Goal: Task Accomplishment & Management: Manage account settings

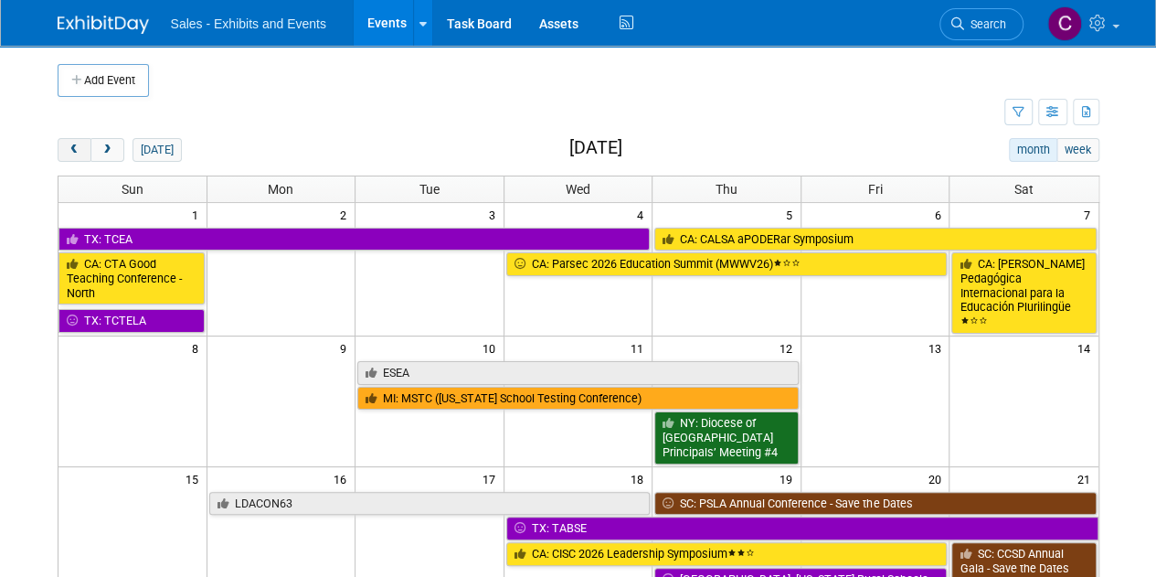
click at [73, 150] on span "prev" at bounding box center [75, 150] width 14 height 12
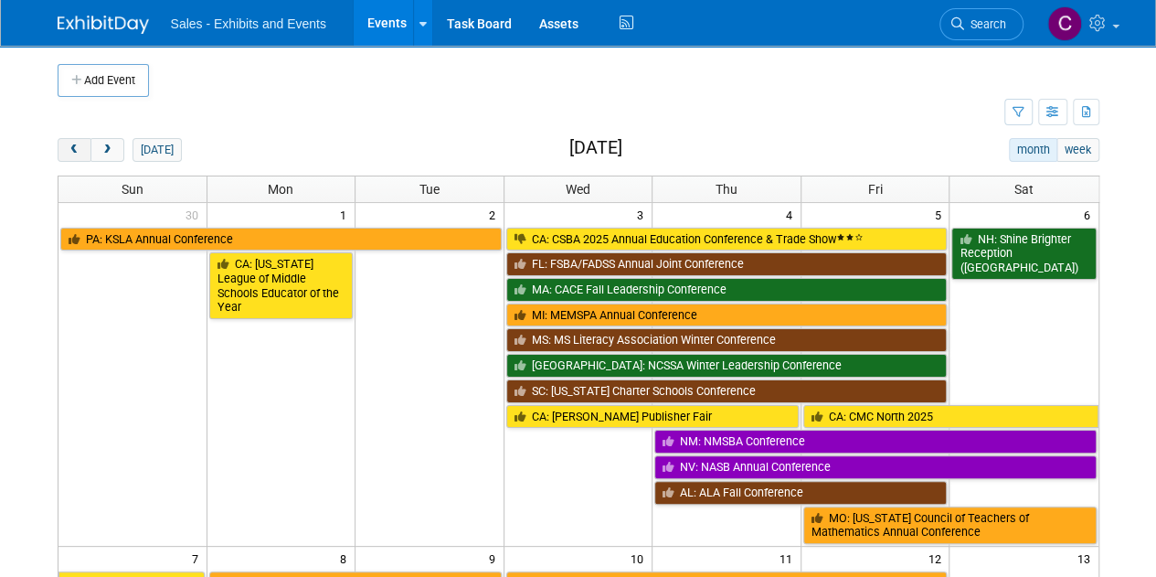
click at [73, 150] on span "prev" at bounding box center [75, 150] width 14 height 12
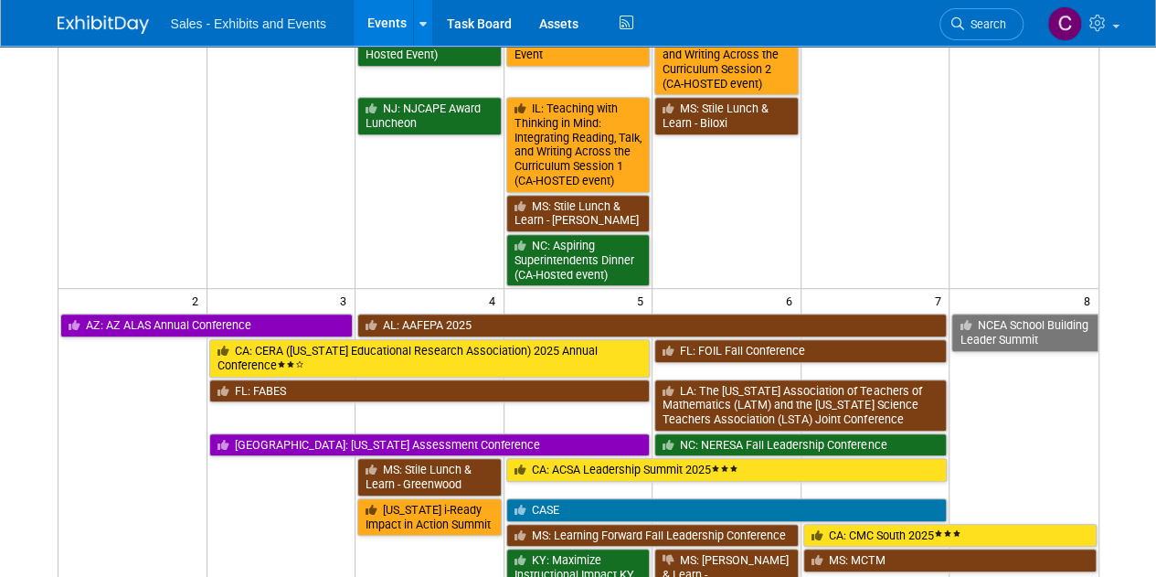
scroll to position [431, 0]
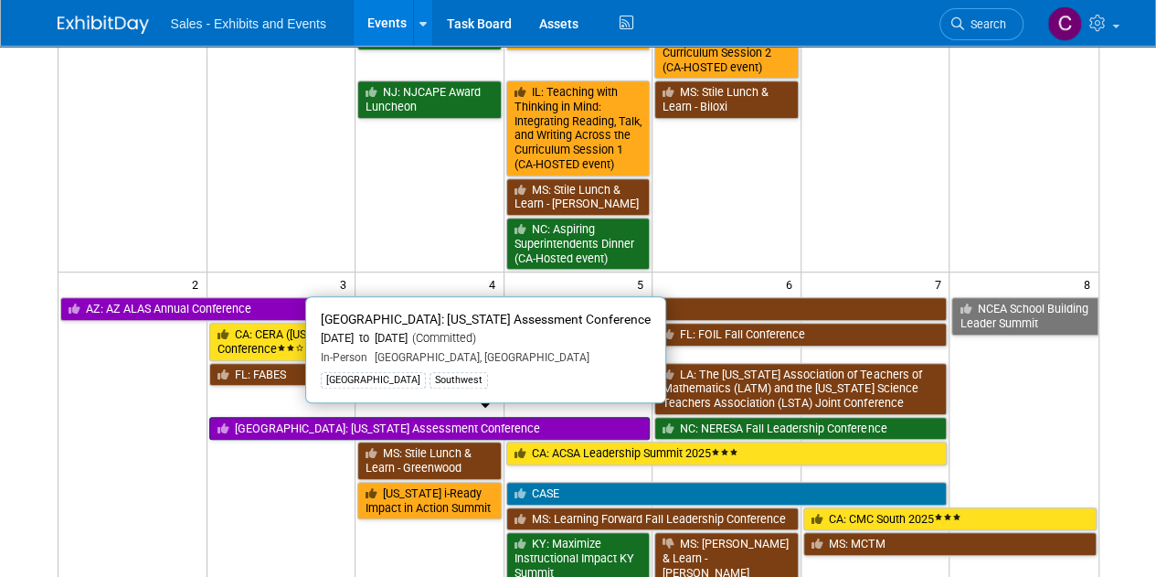
click at [274, 421] on link "[GEOGRAPHIC_DATA]: [US_STATE] Assessment Conference" at bounding box center [430, 429] width 442 height 24
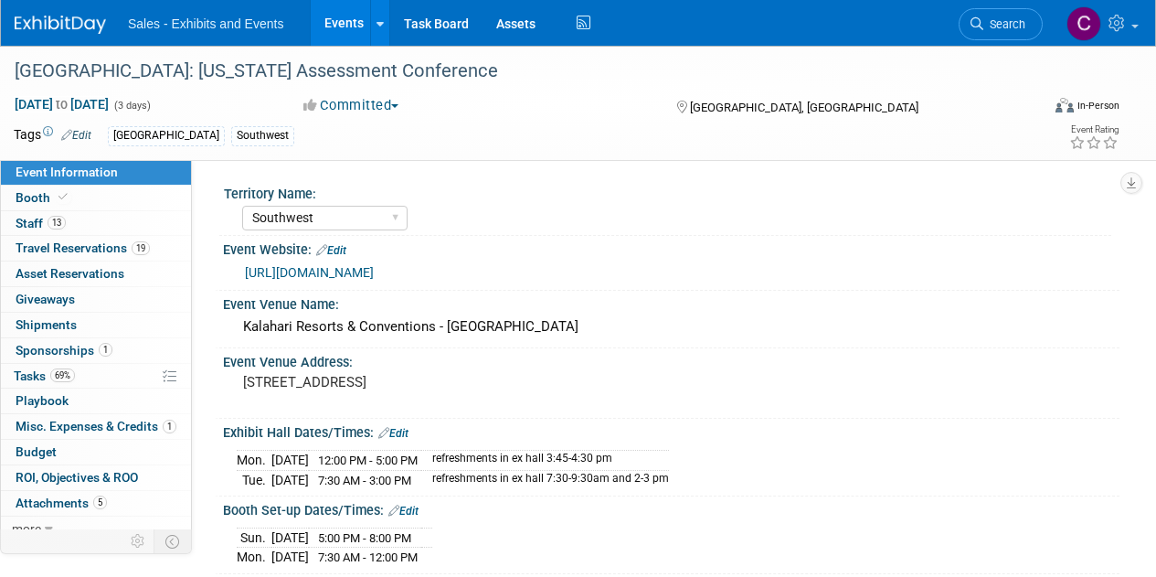
select select "Southwest"
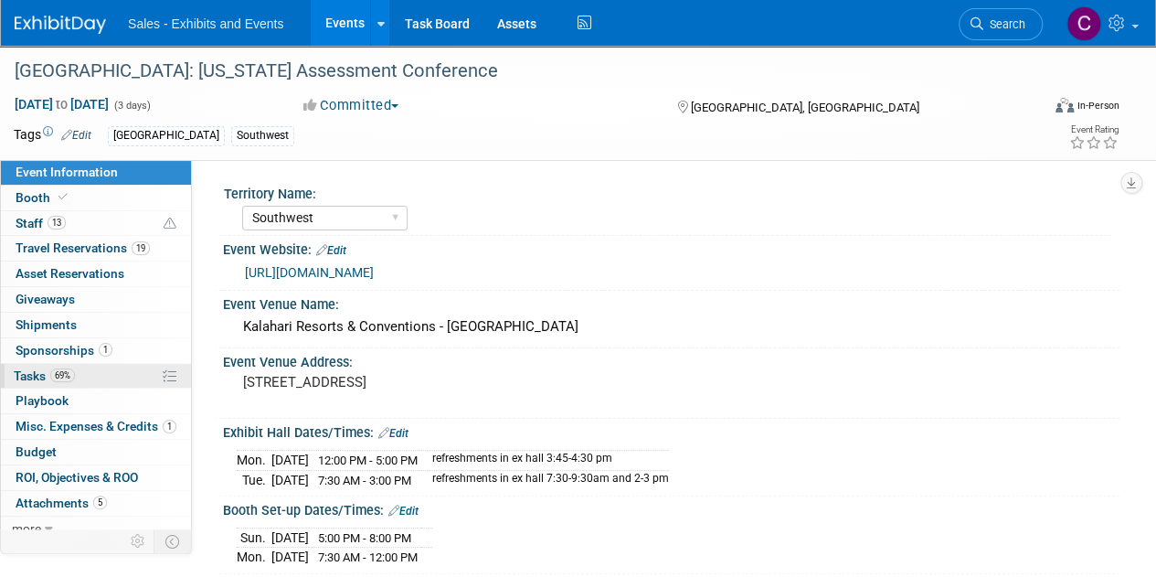
click at [24, 372] on span "Tasks 69%" at bounding box center [44, 375] width 61 height 15
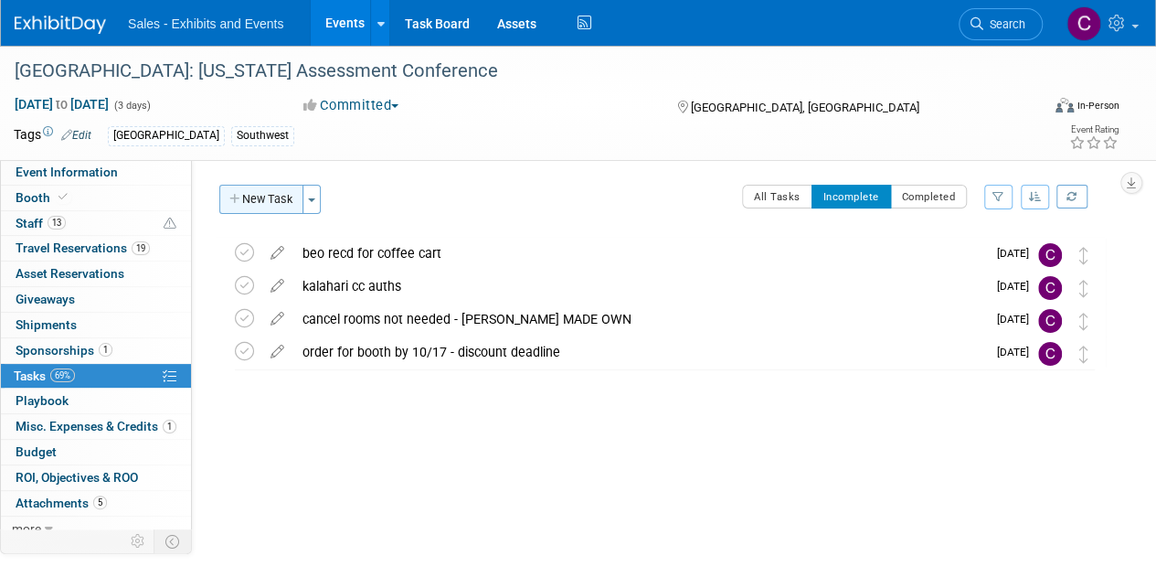
click at [269, 202] on button "New Task" at bounding box center [261, 199] width 84 height 29
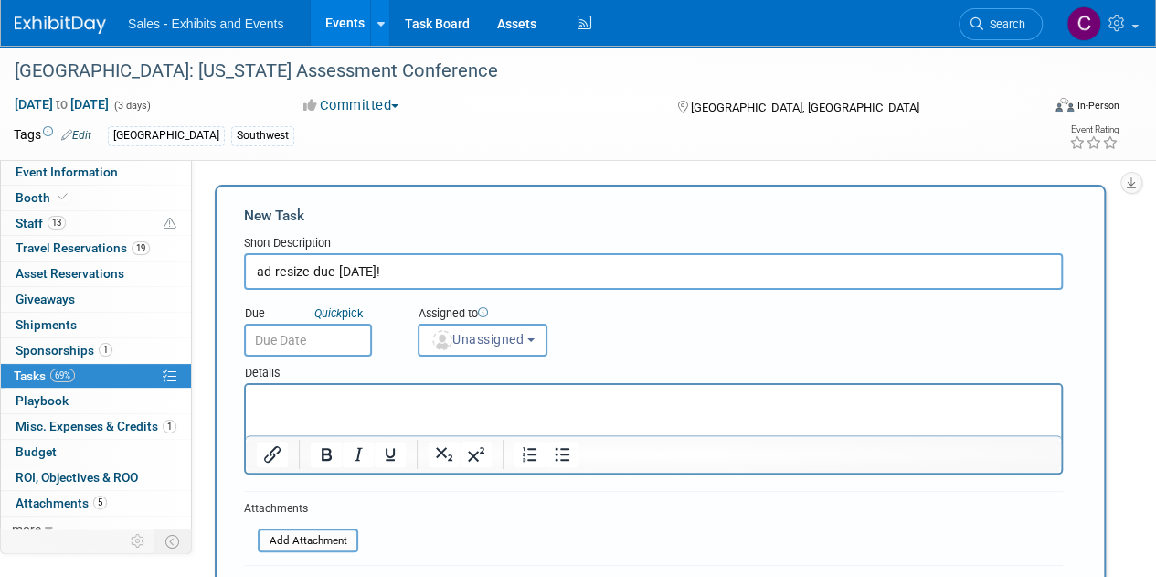
type input "ad resize due WEDNESDAY!"
click at [333, 349] on input "text" at bounding box center [308, 340] width 128 height 33
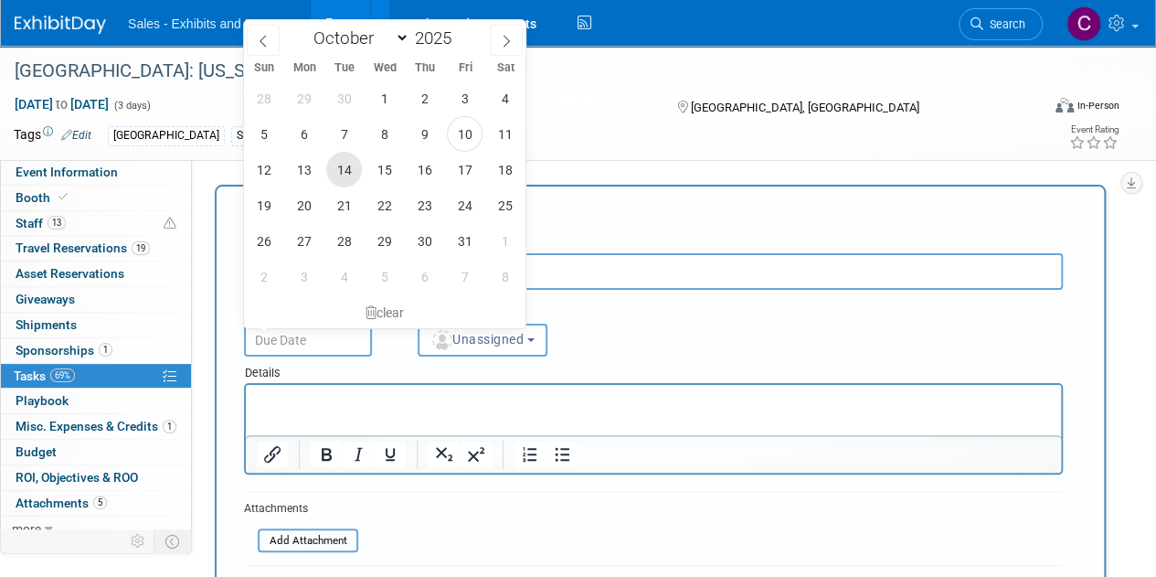
click at [349, 176] on span "14" at bounding box center [344, 170] width 36 height 36
type input "Oct 14, 2025"
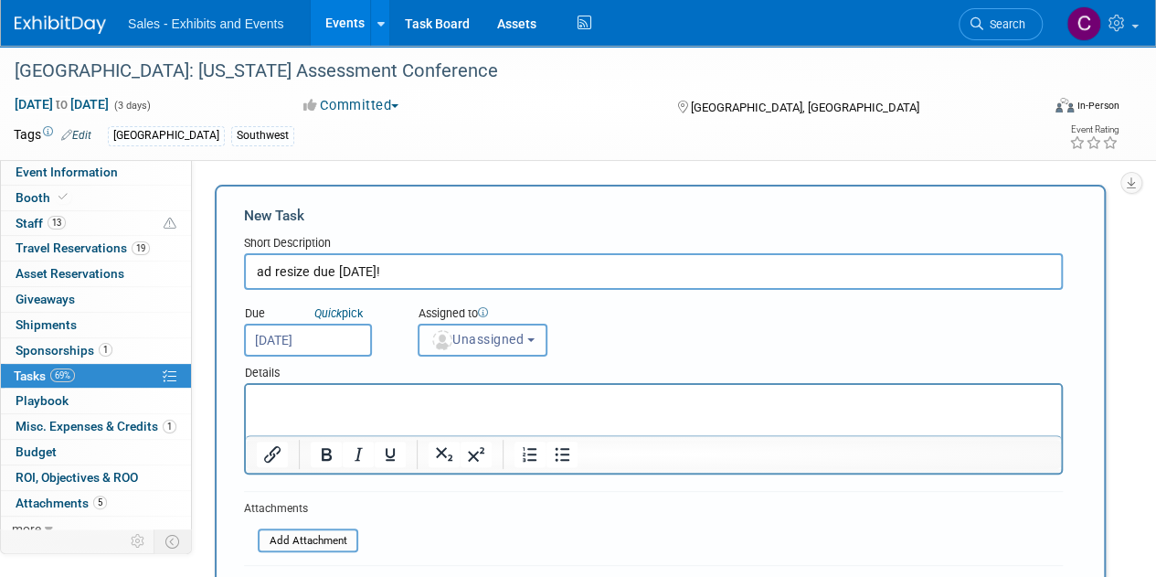
click at [522, 348] on button "Unassigned" at bounding box center [483, 340] width 130 height 33
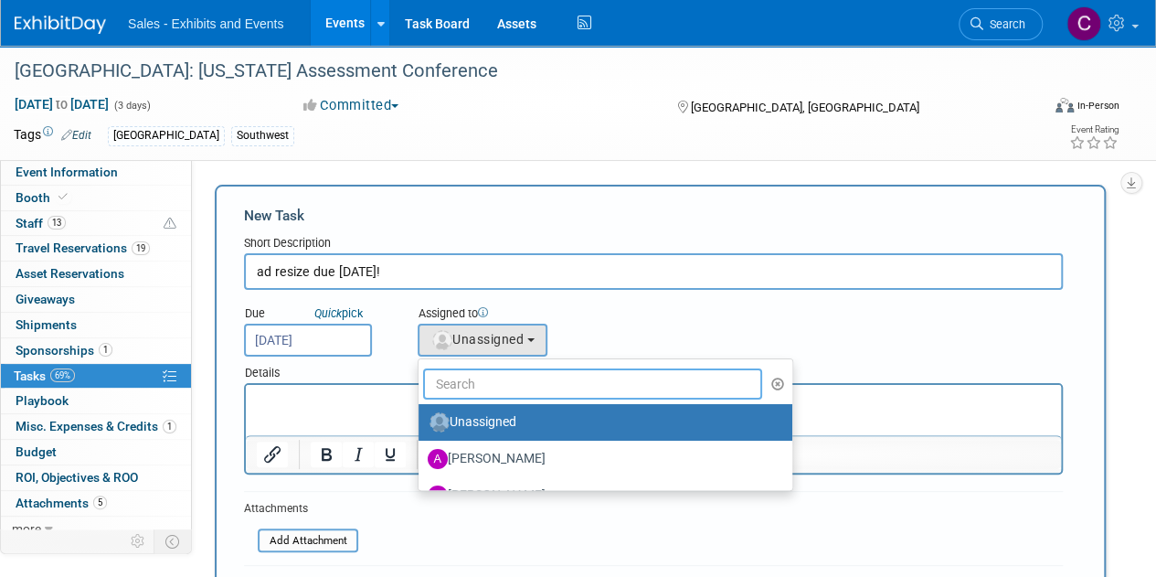
click at [522, 385] on input "text" at bounding box center [592, 383] width 339 height 31
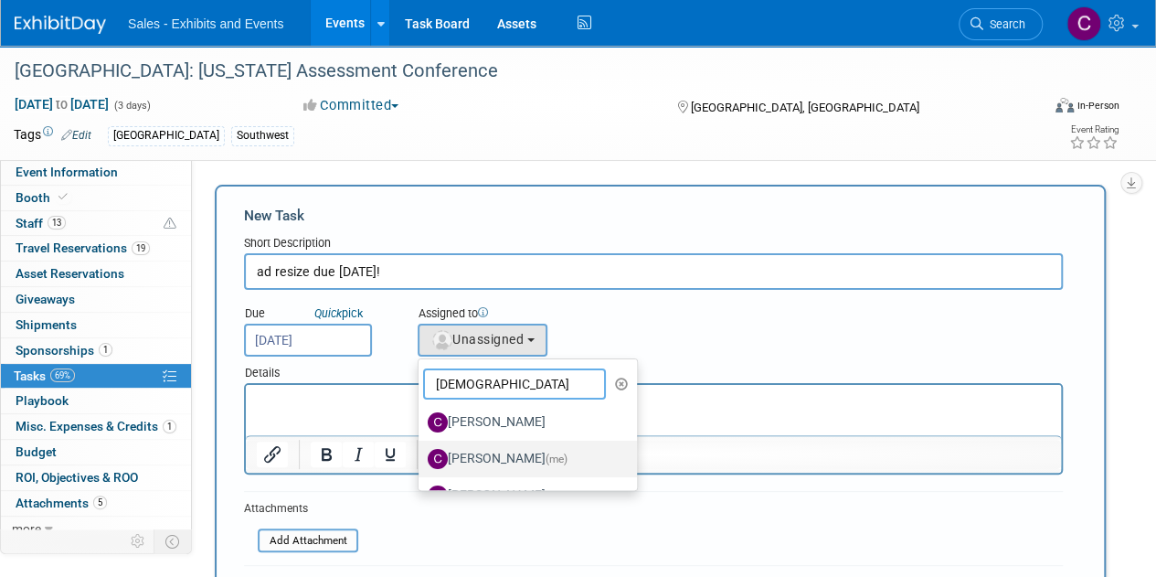
type input "christ"
click at [517, 458] on label "Christine Lurz (me)" at bounding box center [523, 458] width 191 height 29
click at [421, 458] on input "Christine Lurz (me)" at bounding box center [416, 457] width 12 height 12
select select "a9e3834d-668b-4315-a5d4-069993be606a"
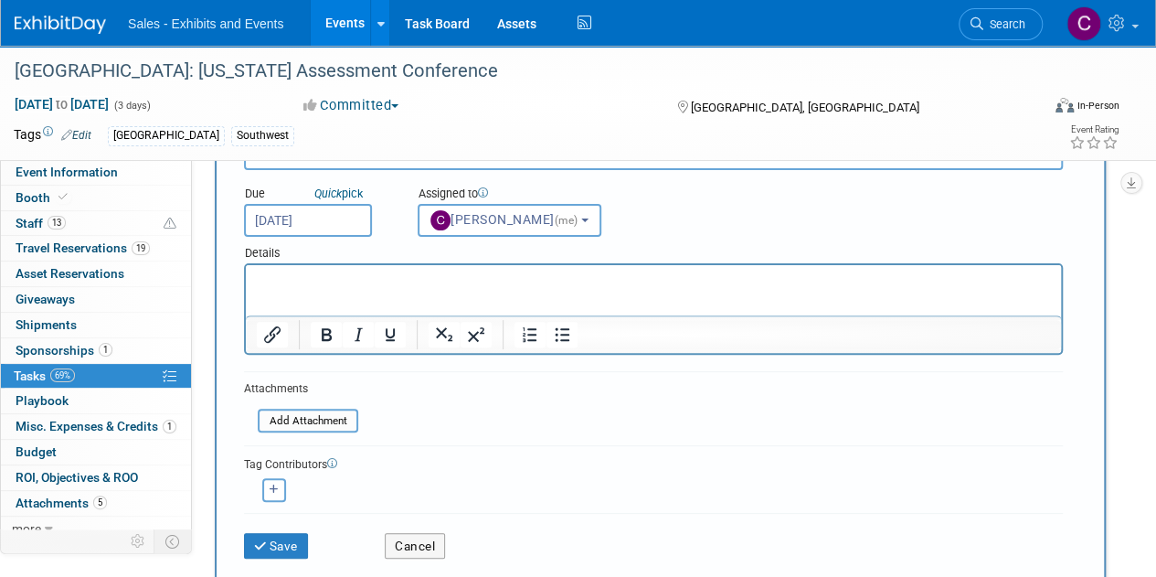
scroll to position [229, 0]
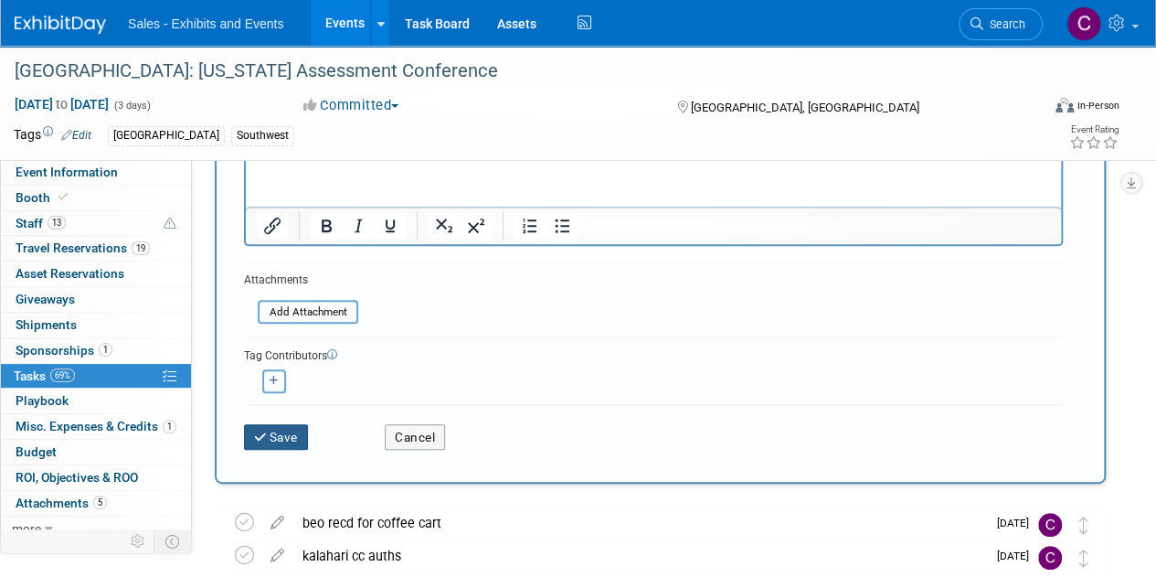
click at [276, 444] on button "Save" at bounding box center [276, 437] width 64 height 26
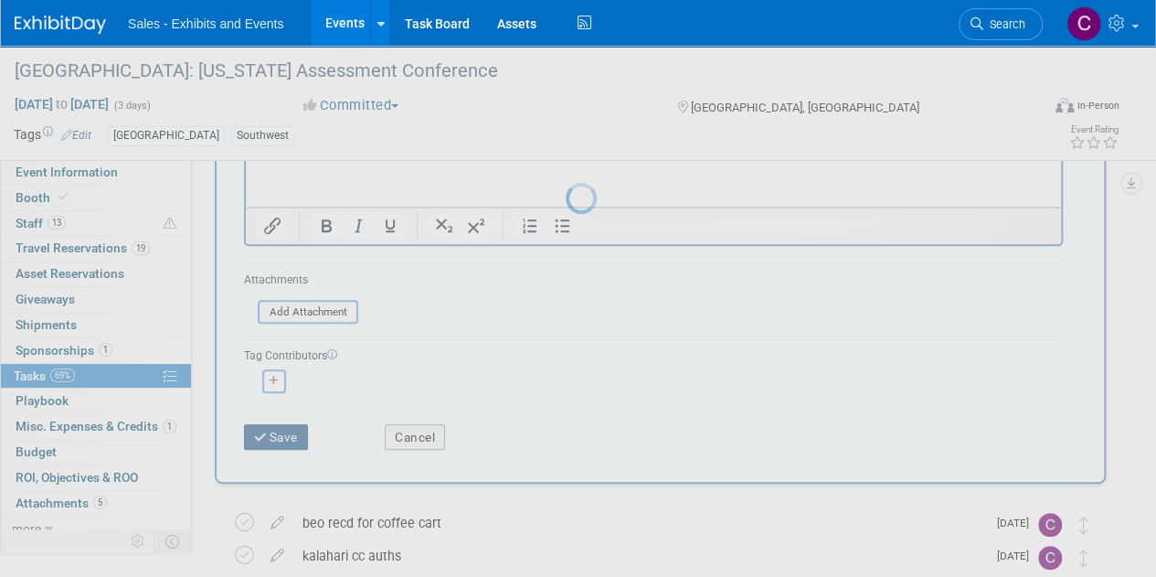
scroll to position [0, 0]
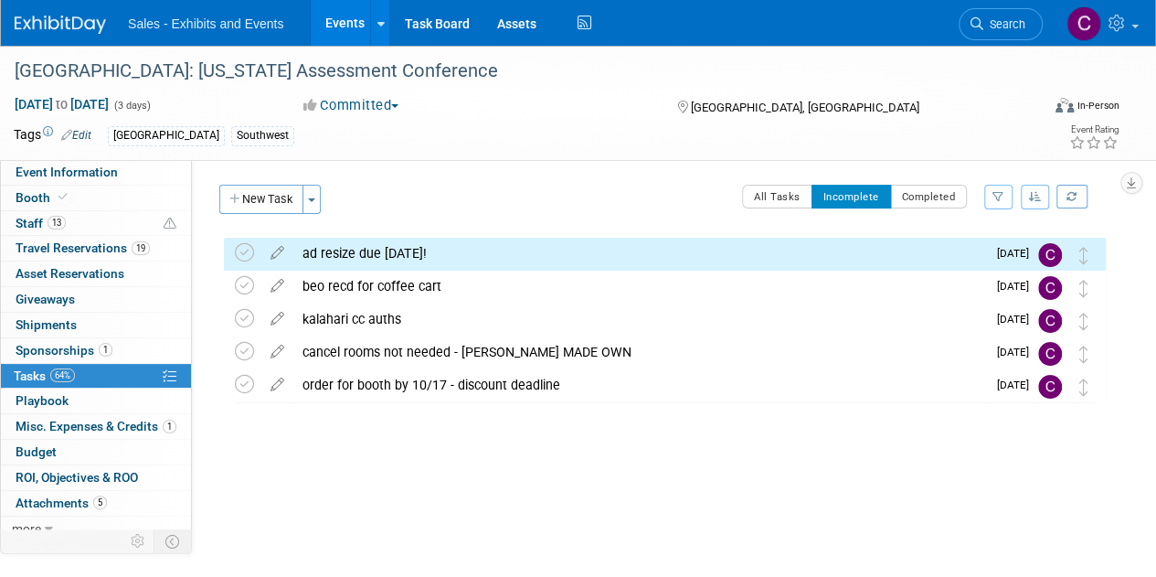
click at [349, 27] on link "Events" at bounding box center [344, 23] width 67 height 46
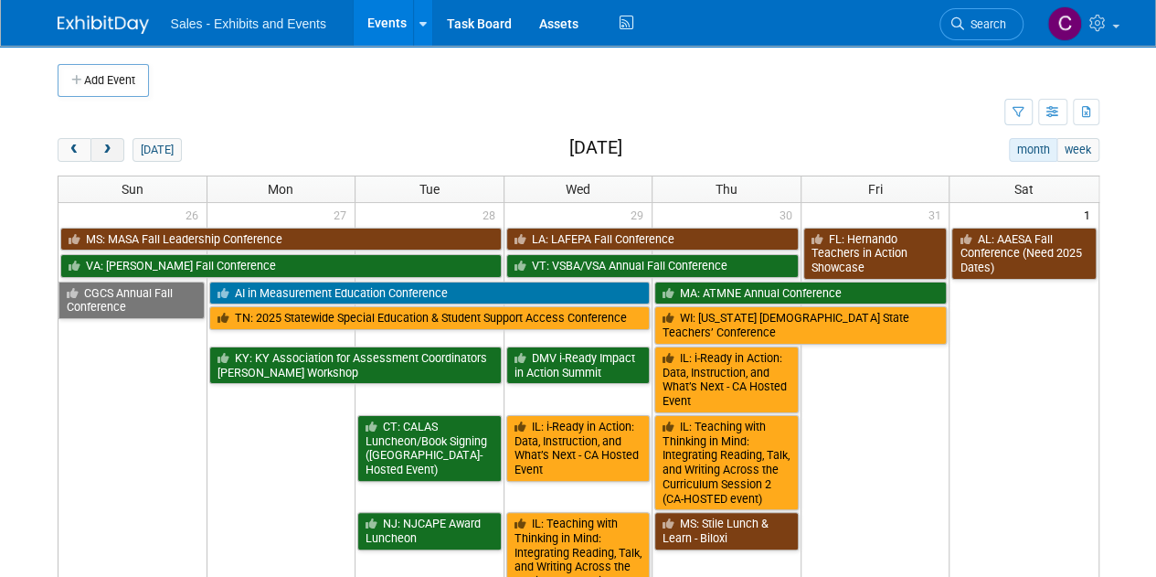
click at [109, 148] on span "next" at bounding box center [108, 150] width 14 height 12
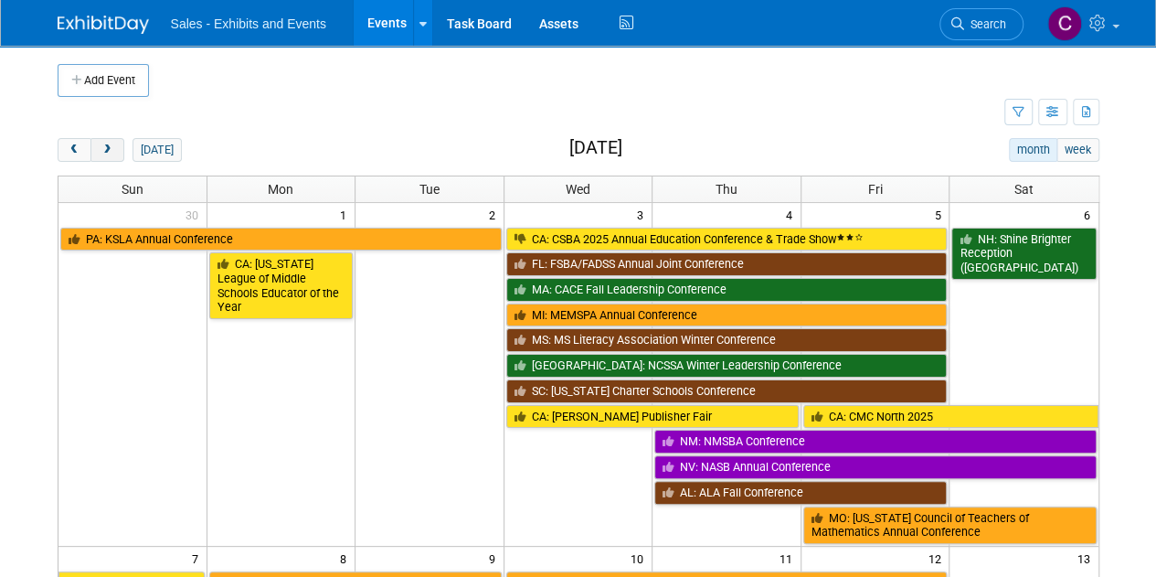
click at [109, 148] on span "next" at bounding box center [108, 150] width 14 height 12
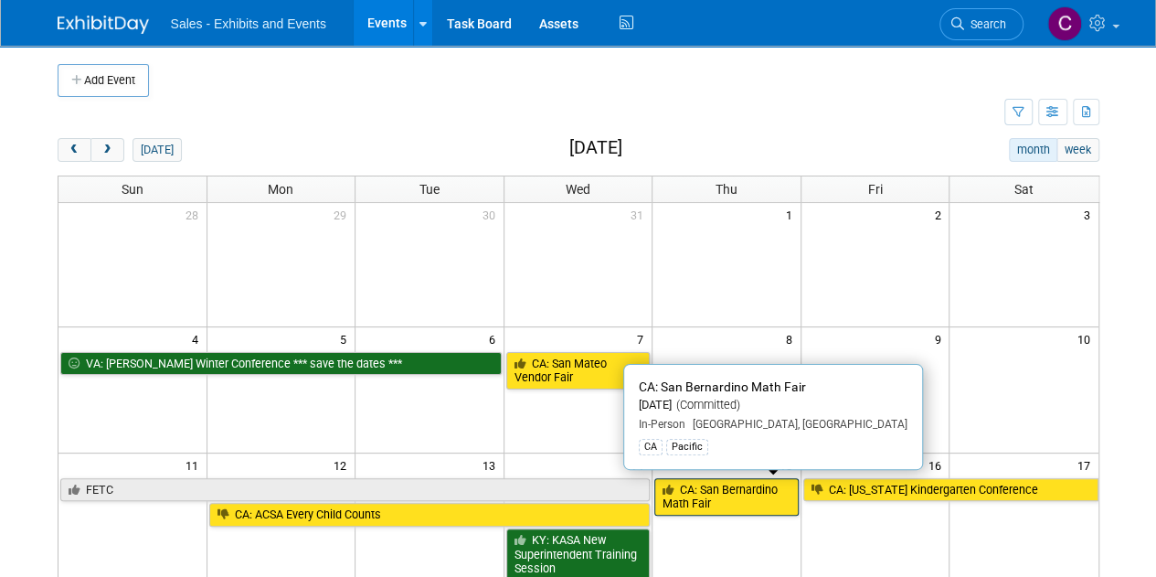
click at [735, 507] on link "CA: San Bernardino Math Fair" at bounding box center [726, 496] width 144 height 37
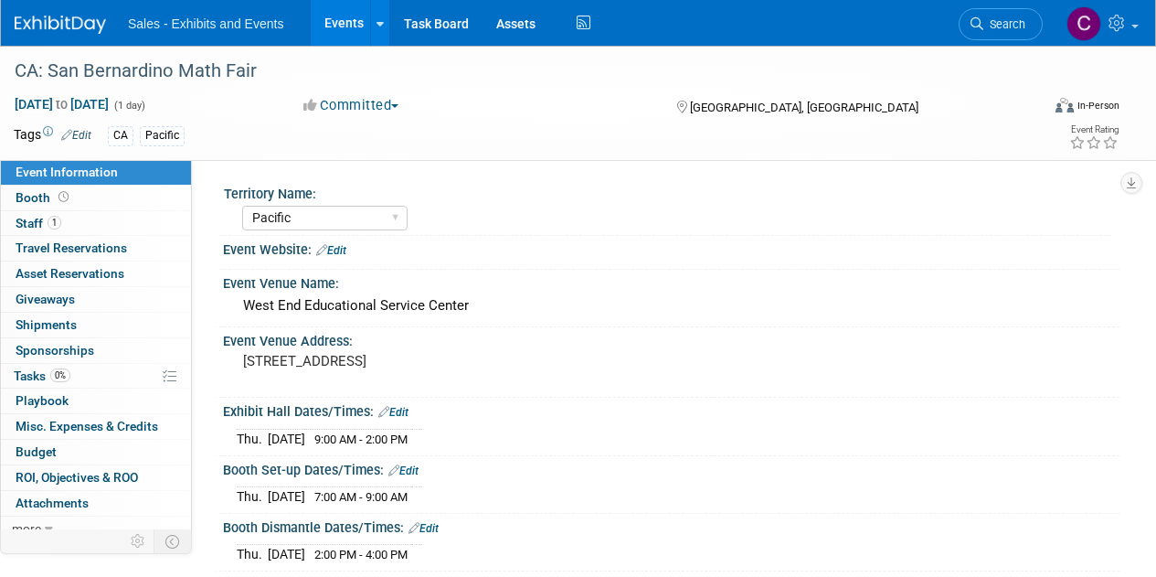
select select "Pacific"
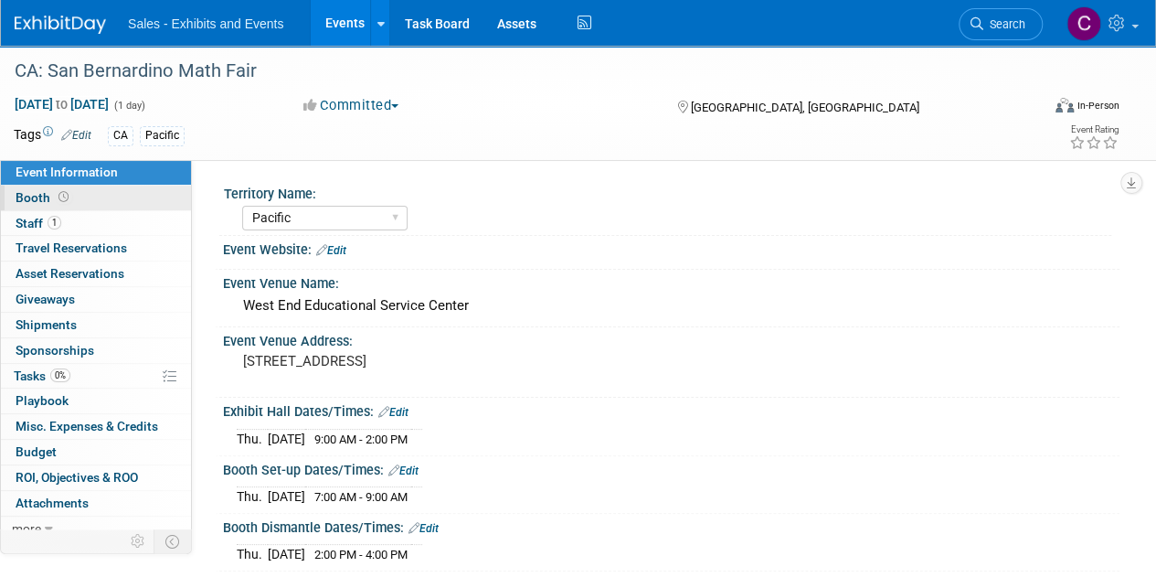
click at [40, 204] on span "Booth" at bounding box center [44, 197] width 57 height 15
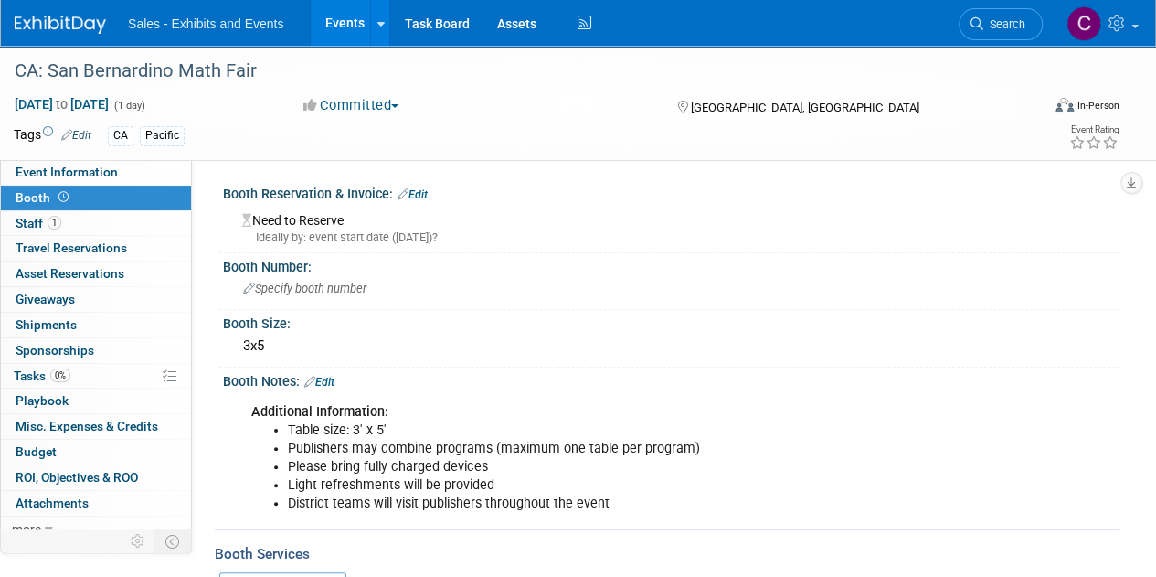
click at [420, 190] on link "Edit" at bounding box center [413, 194] width 30 height 13
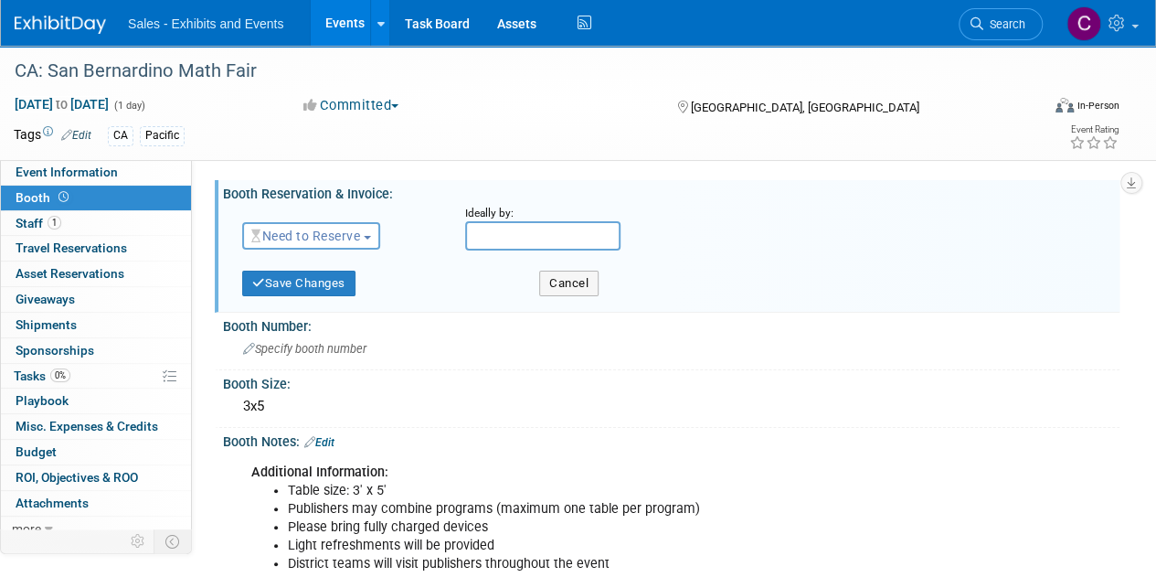
click at [305, 238] on span "Need to Reserve" at bounding box center [305, 236] width 109 height 15
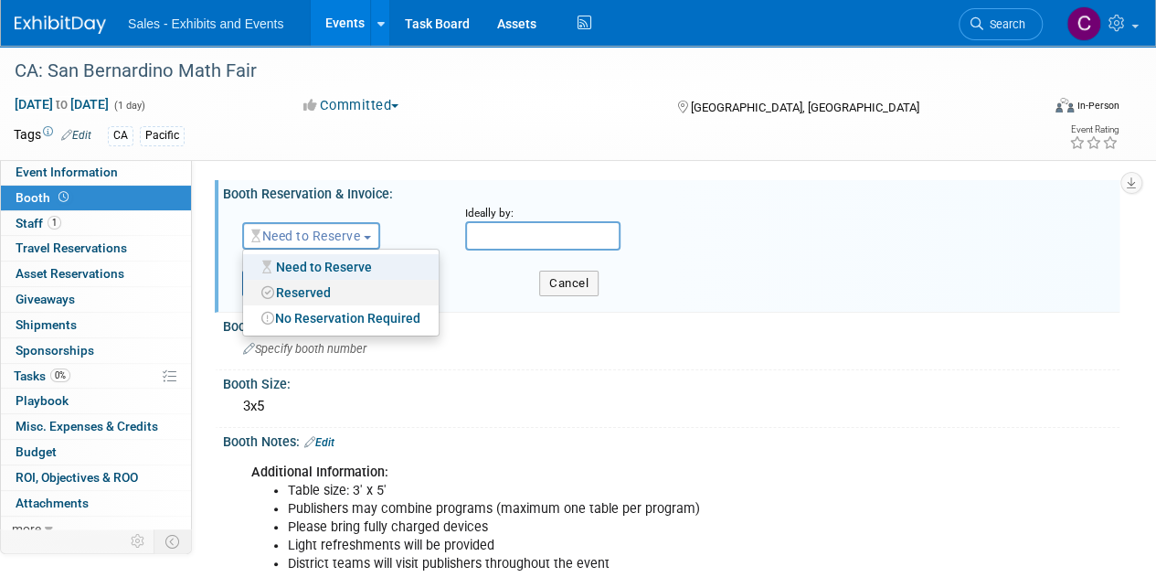
click at [303, 282] on link "Reserved" at bounding box center [341, 293] width 196 height 26
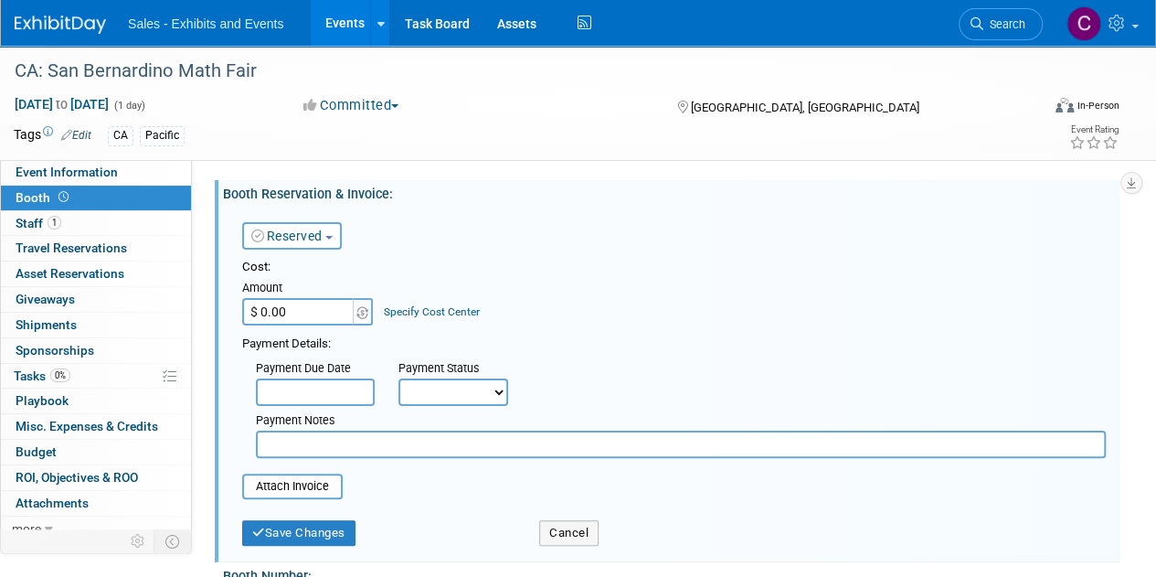
click at [294, 312] on input "$ 0.00" at bounding box center [299, 311] width 114 height 27
type input "$ 500.00"
click at [417, 405] on select "Not Paid Yet Partially Paid Paid in Full" at bounding box center [454, 391] width 110 height 27
select select "1"
click at [399, 378] on select "Not Paid Yet Partially Paid Paid in Full" at bounding box center [454, 391] width 110 height 27
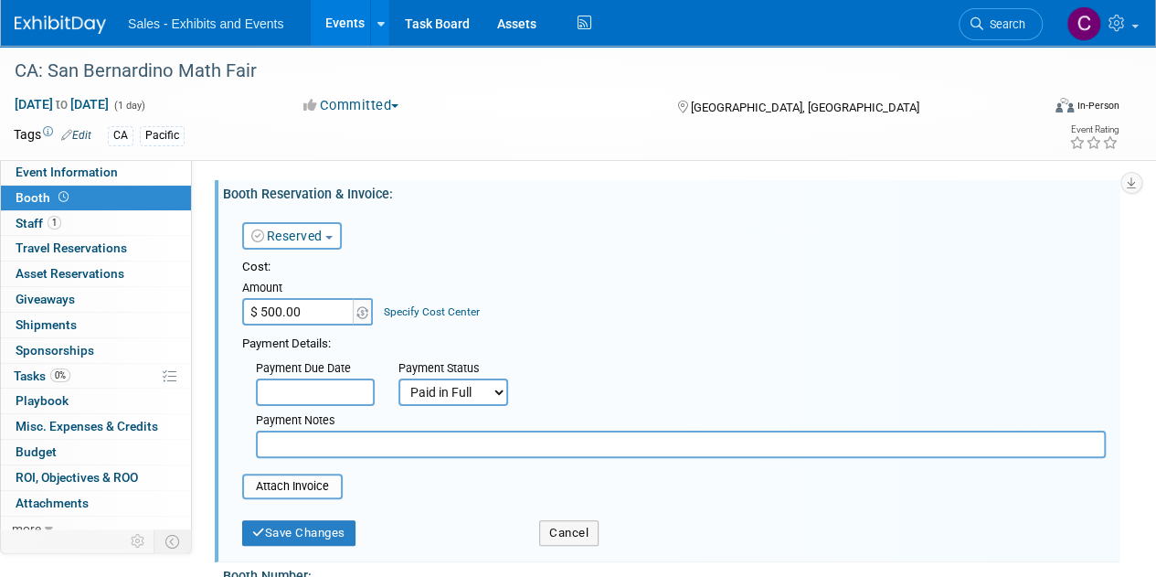
click at [329, 439] on input "text" at bounding box center [681, 444] width 850 height 27
type input "amex"
click at [291, 480] on input "file" at bounding box center [232, 486] width 218 height 22
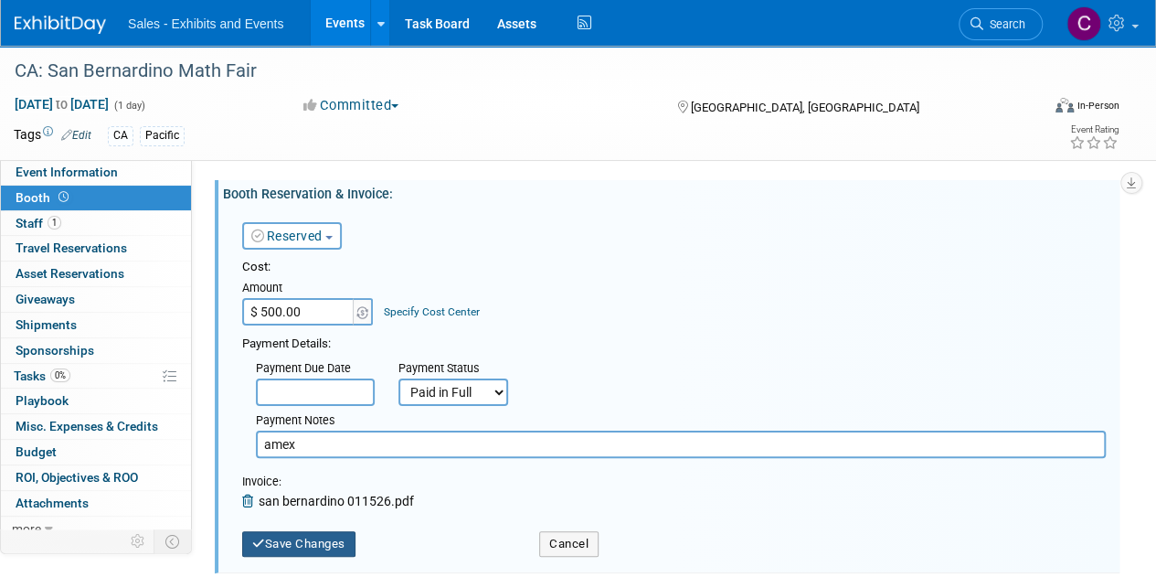
click at [308, 543] on button "Save Changes" at bounding box center [298, 544] width 113 height 26
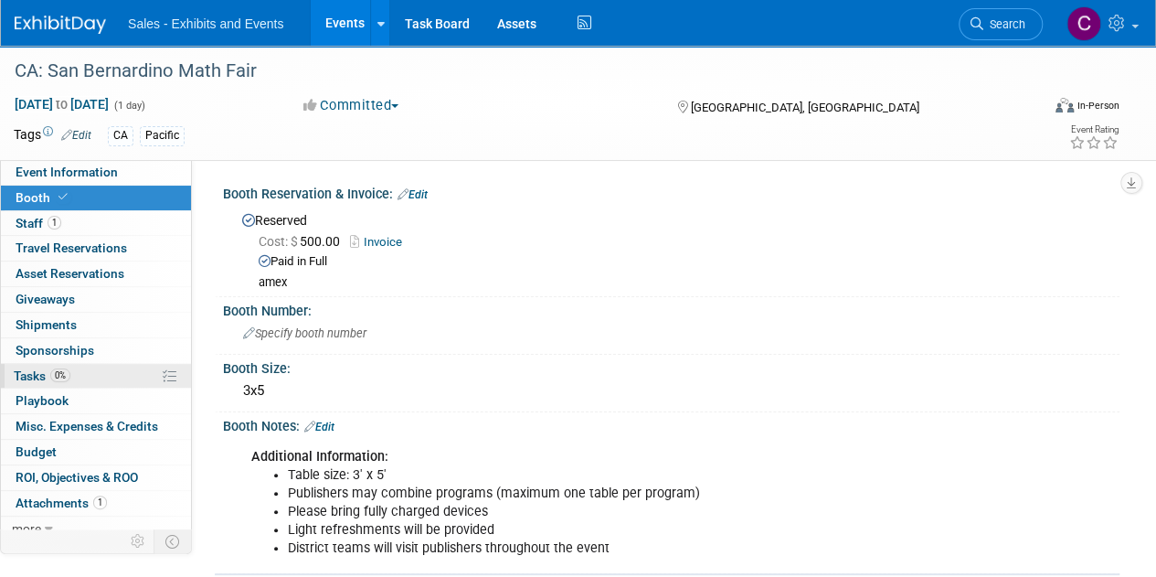
click at [26, 379] on span "Tasks 0%" at bounding box center [42, 375] width 57 height 15
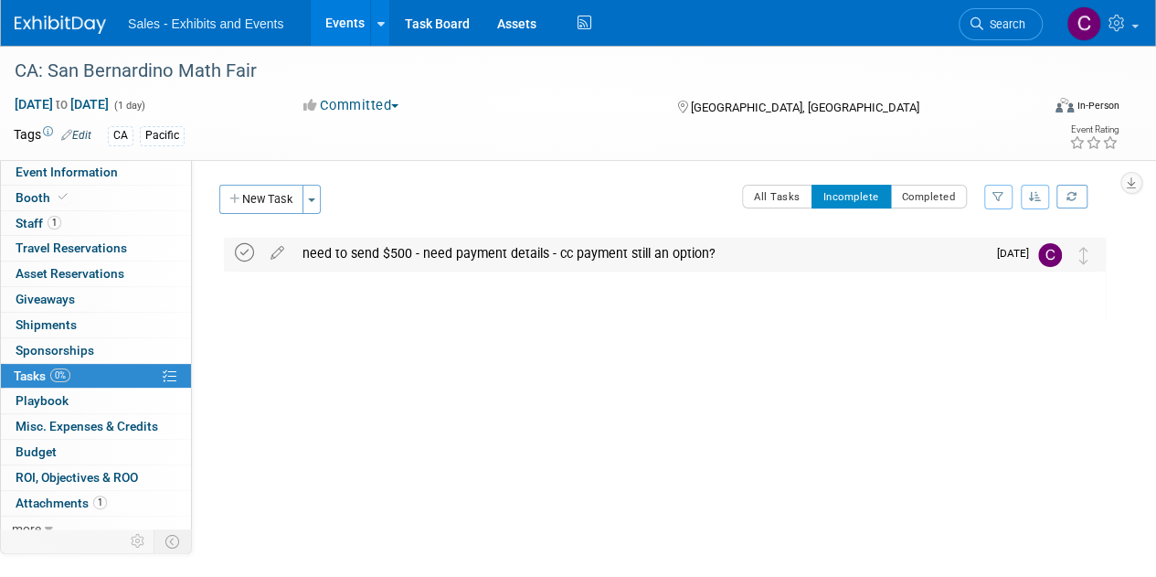
click at [246, 250] on icon at bounding box center [244, 252] width 19 height 19
